Goal: Task Accomplishment & Management: Use online tool/utility

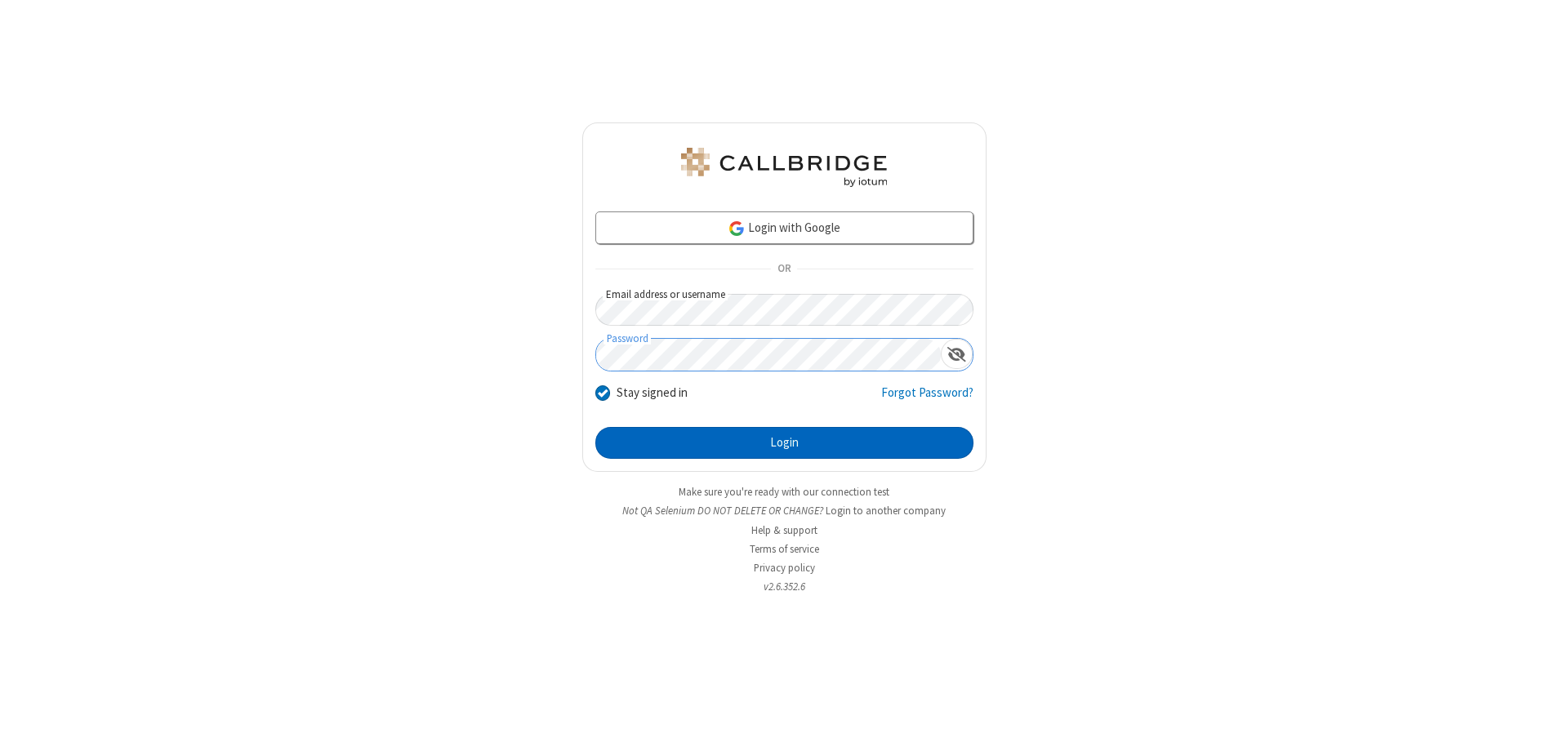
click at [784, 443] on button "Login" at bounding box center [784, 443] width 378 height 33
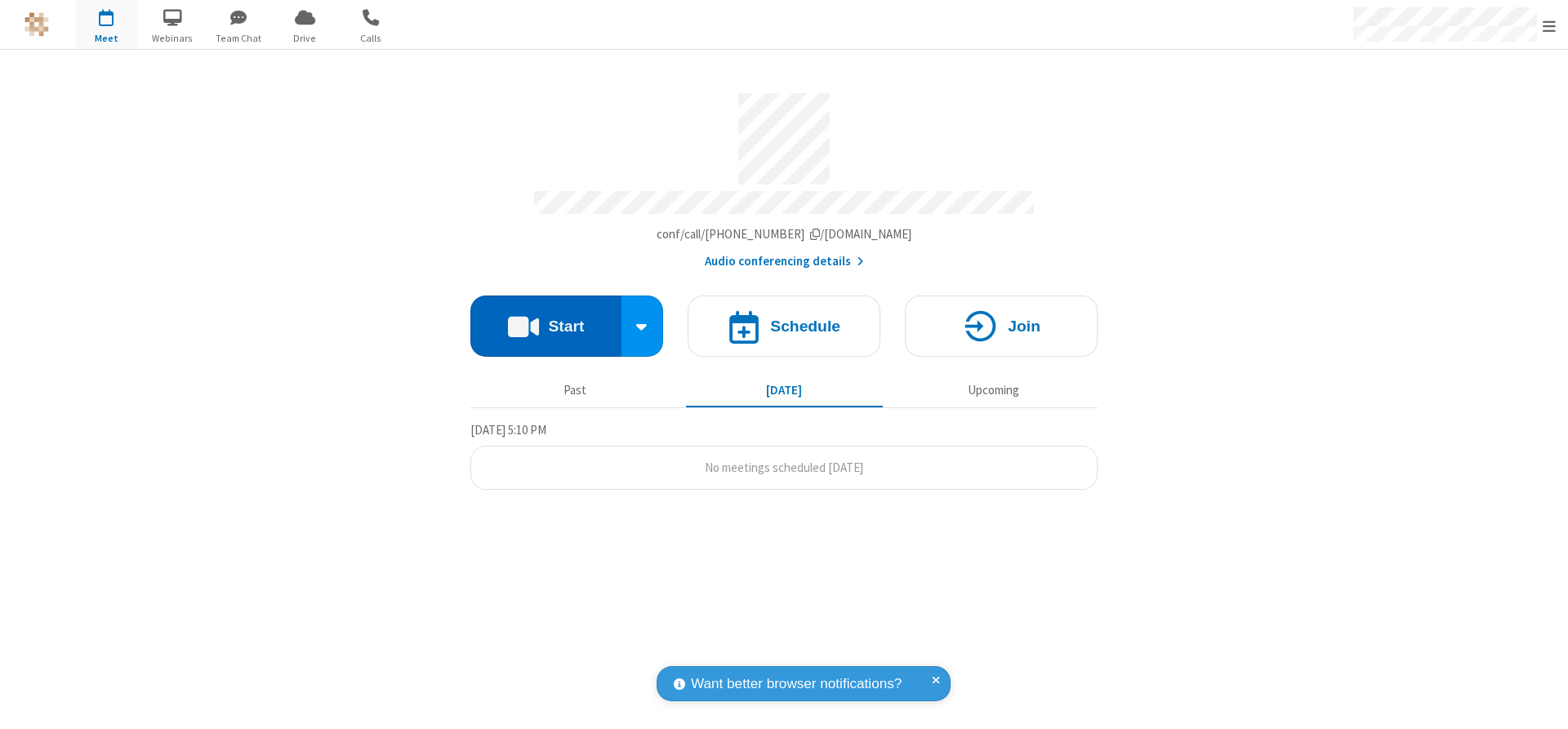
click at [546, 320] on button "Start" at bounding box center [546, 326] width 151 height 61
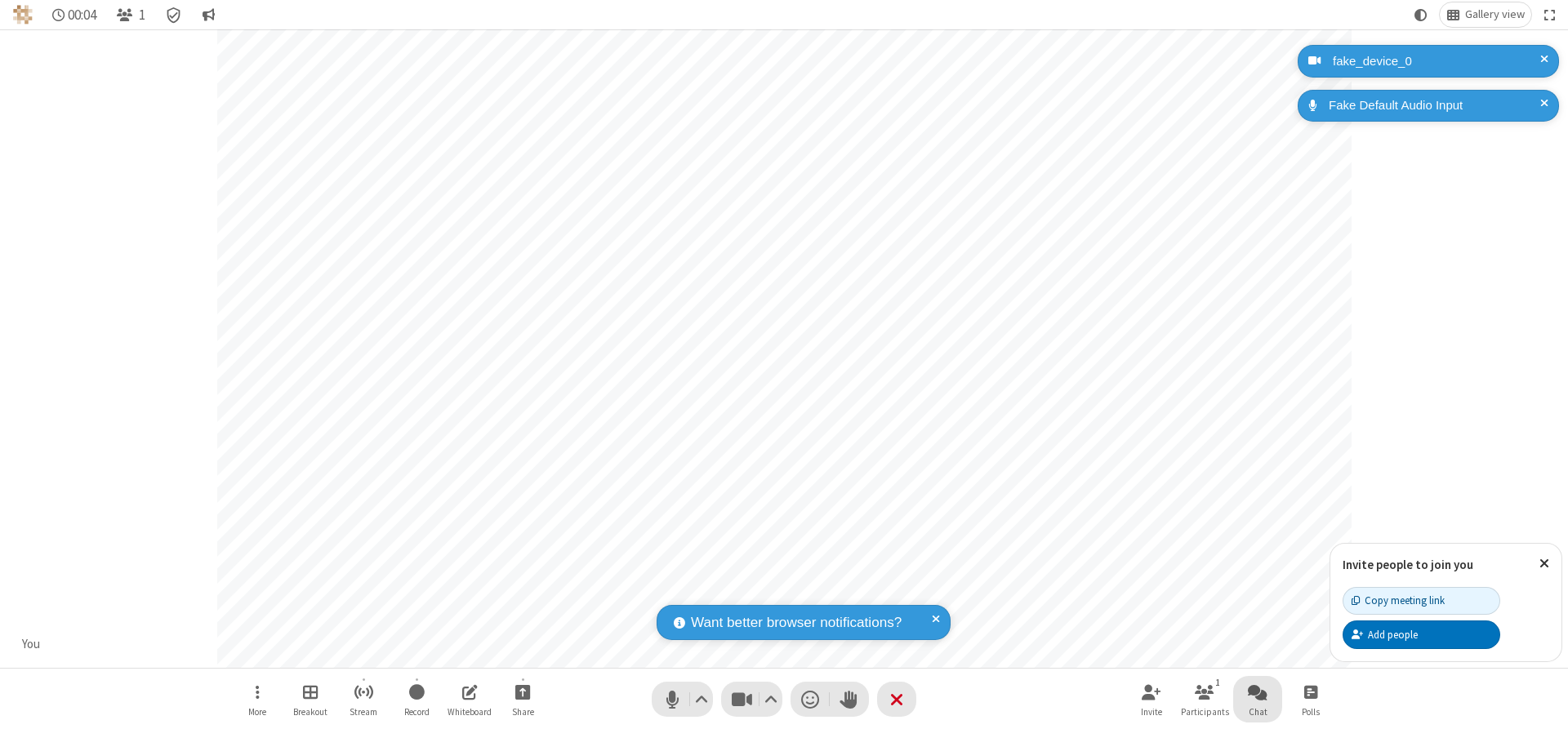
click at [1258, 692] on span "Open chat" at bounding box center [1258, 692] width 19 height 20
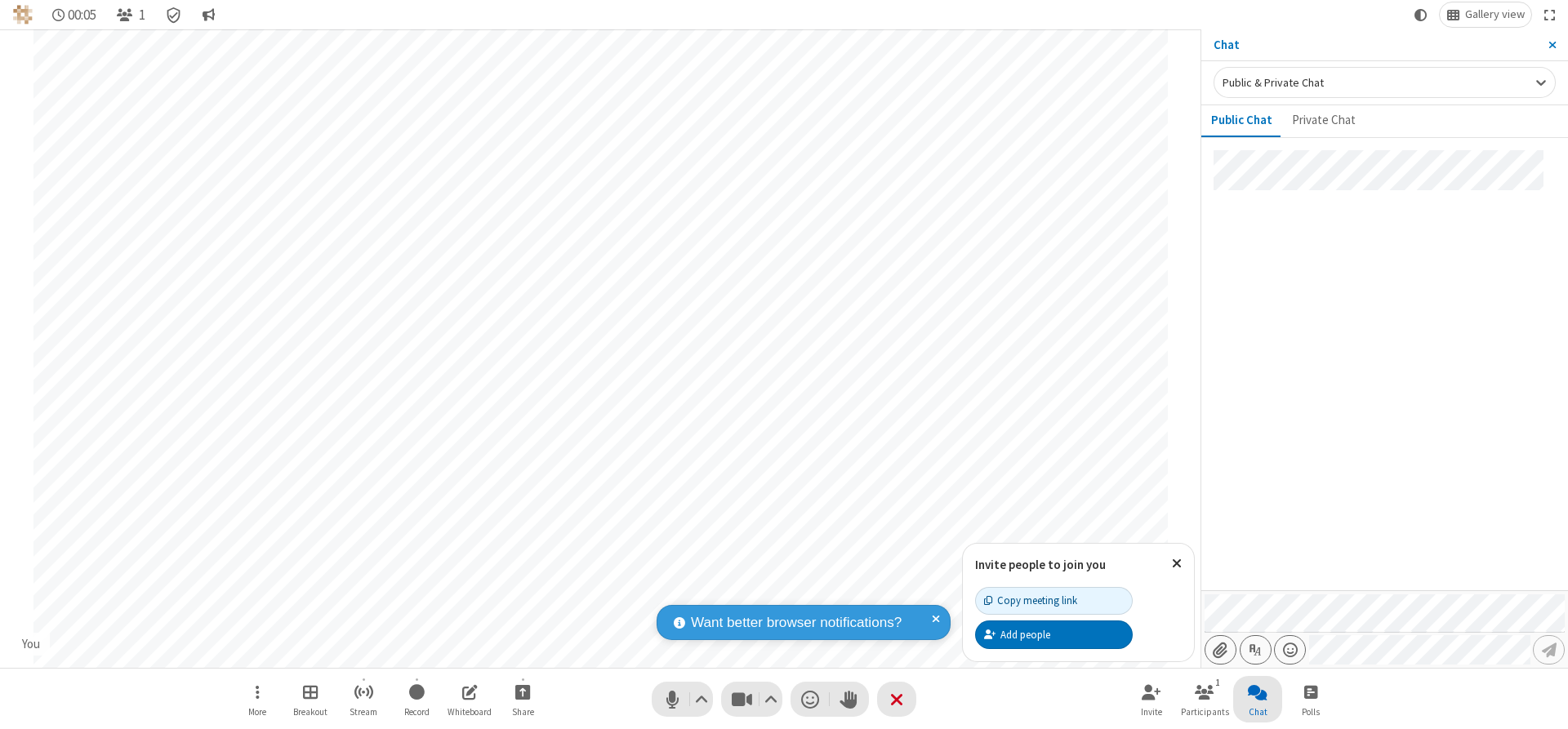
type input "C:\fakepath\doc_test.docx"
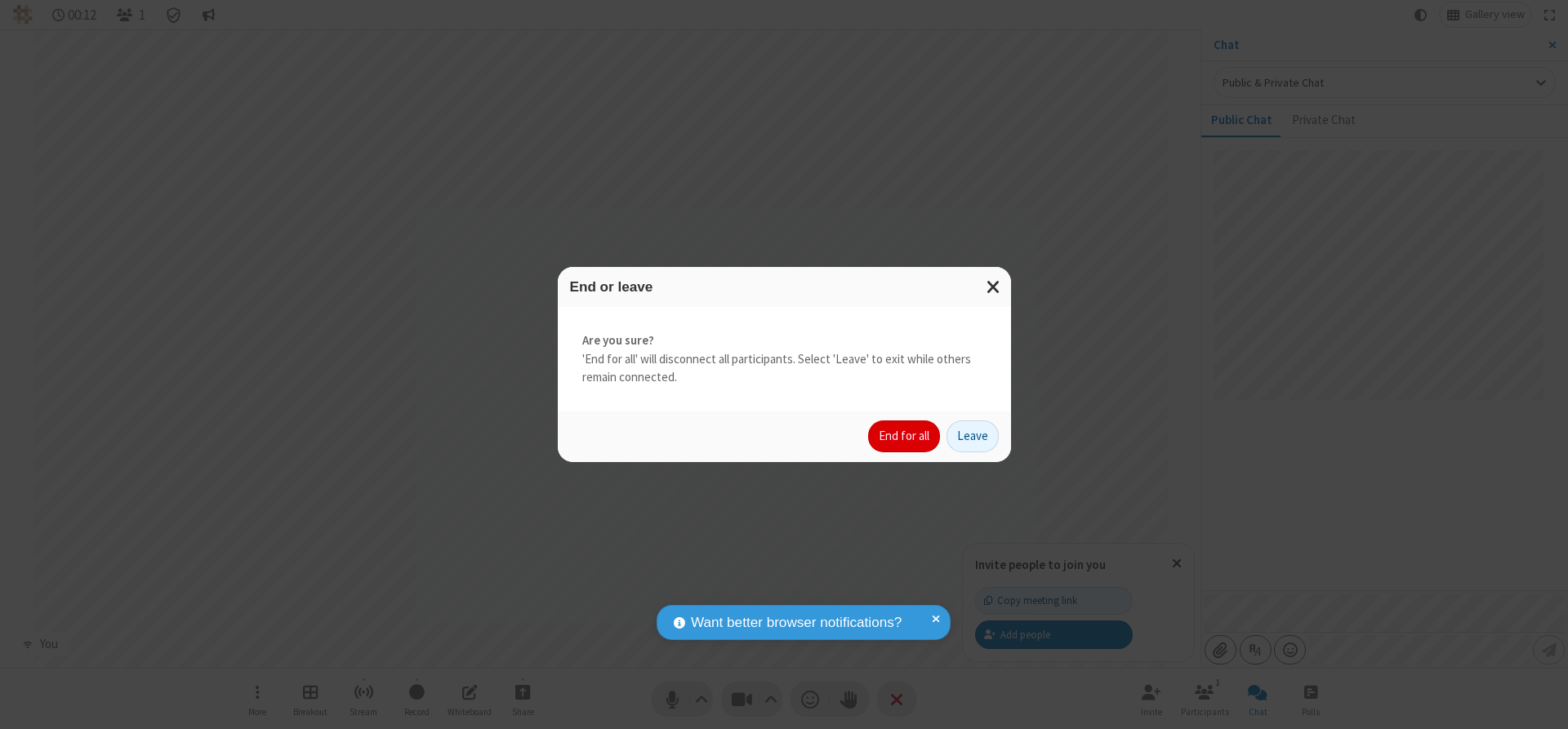
click at [904, 436] on button "End for all" at bounding box center [904, 437] width 72 height 33
